Goal: Task Accomplishment & Management: Use online tool/utility

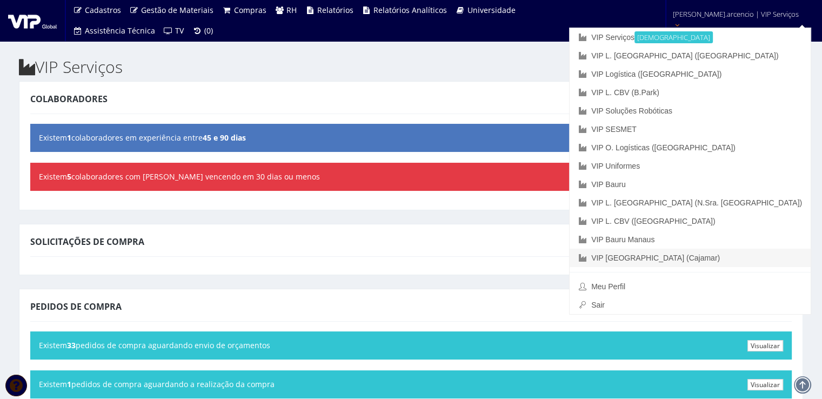
click at [691, 260] on link "VIP [GEOGRAPHIC_DATA] (Cajamar)" at bounding box center [690, 258] width 241 height 18
click at [685, 260] on link "VIP [GEOGRAPHIC_DATA] (Cajamar)" at bounding box center [690, 258] width 241 height 18
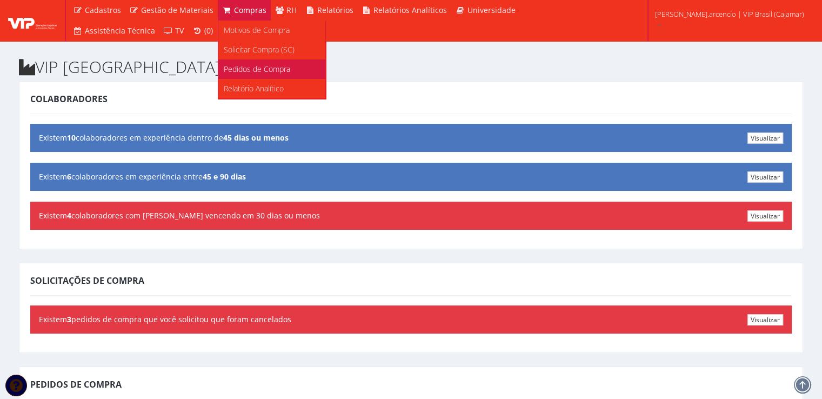
click at [233, 70] on span "Pedidos de Compra" at bounding box center [257, 69] width 66 height 10
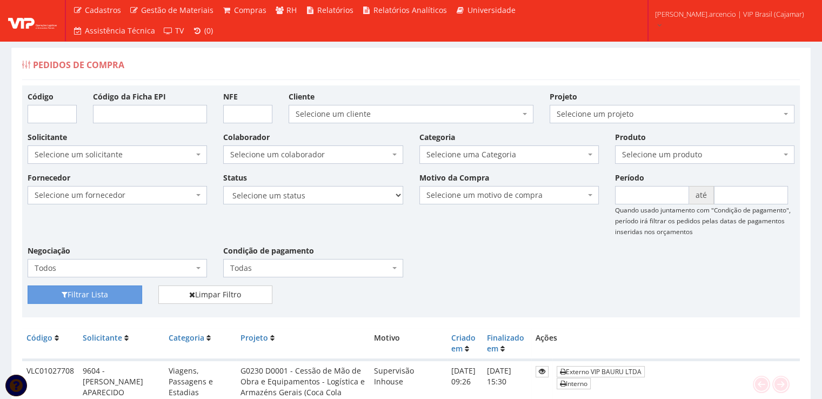
click at [26, 28] on img at bounding box center [32, 20] width 49 height 16
